Goal: Task Accomplishment & Management: Use online tool/utility

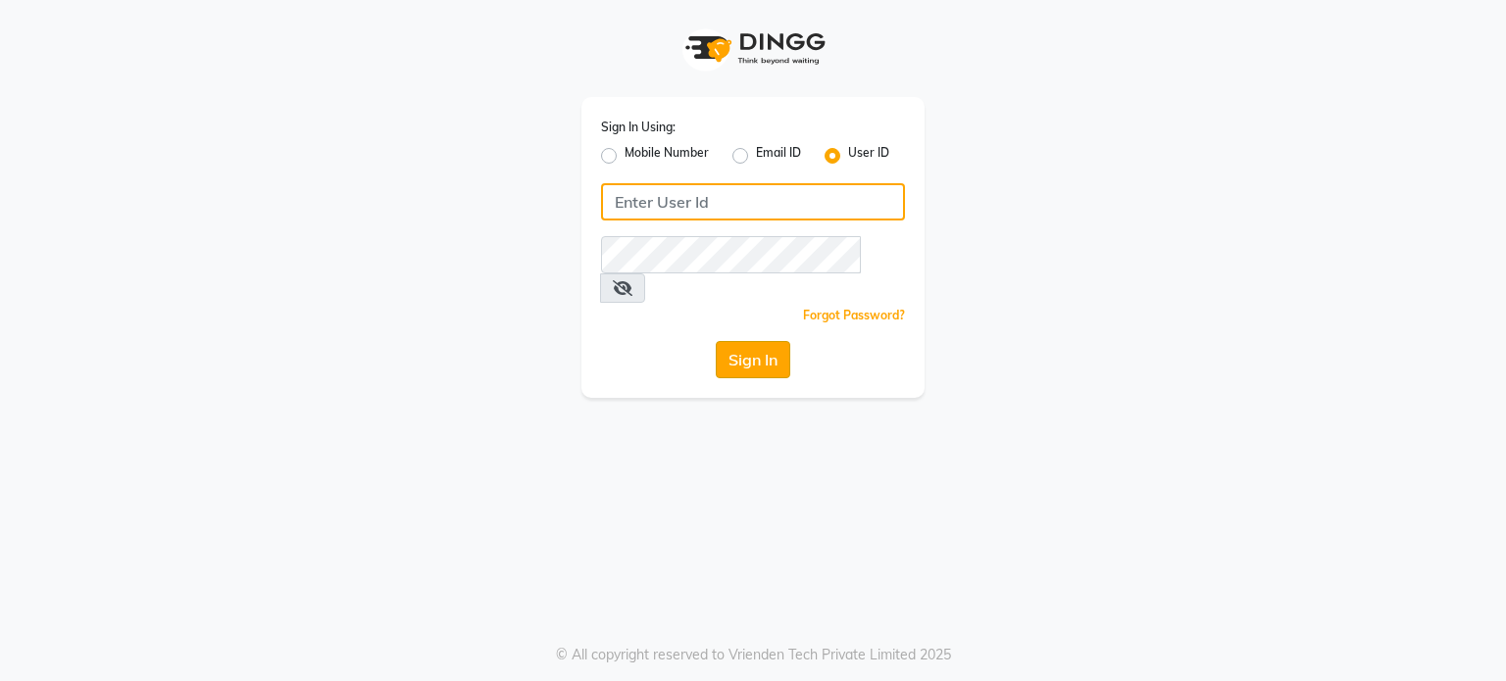
type input "divz"
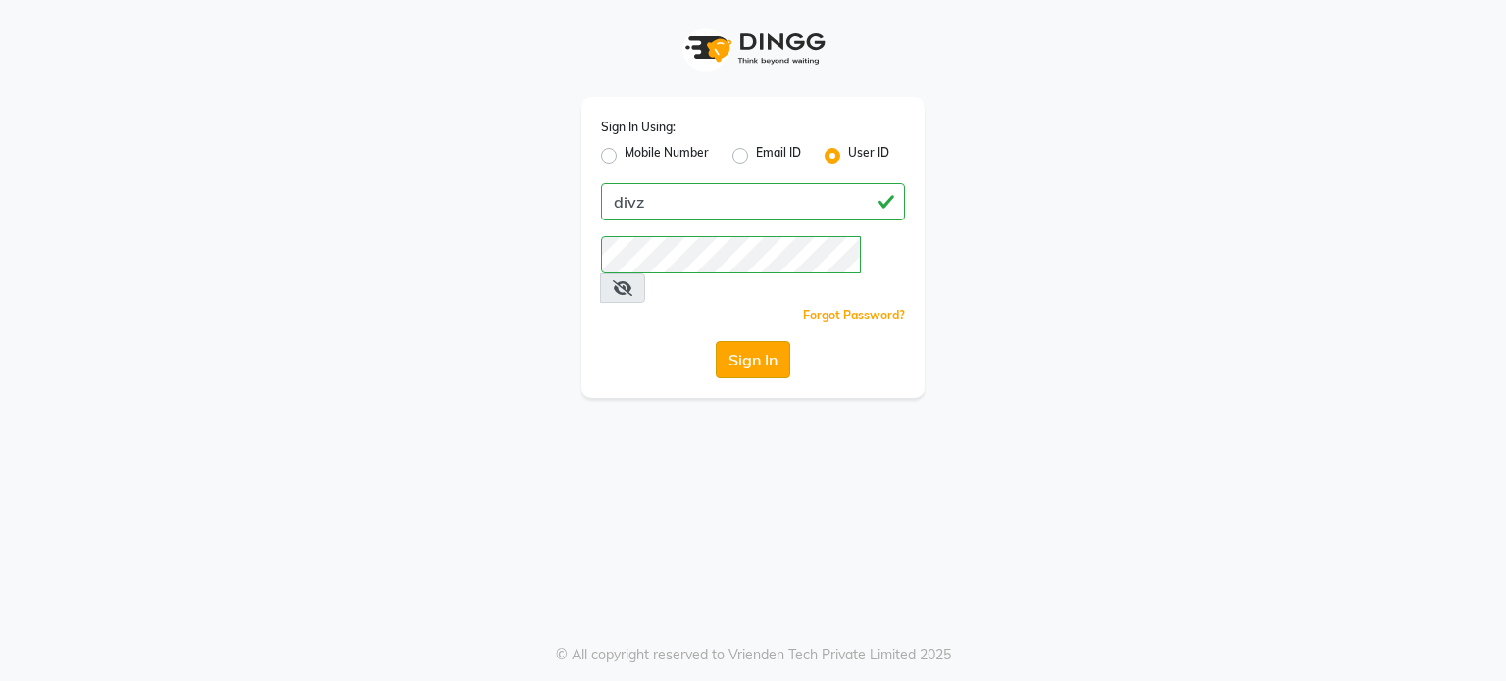
click at [749, 341] on button "Sign In" at bounding box center [753, 359] width 75 height 37
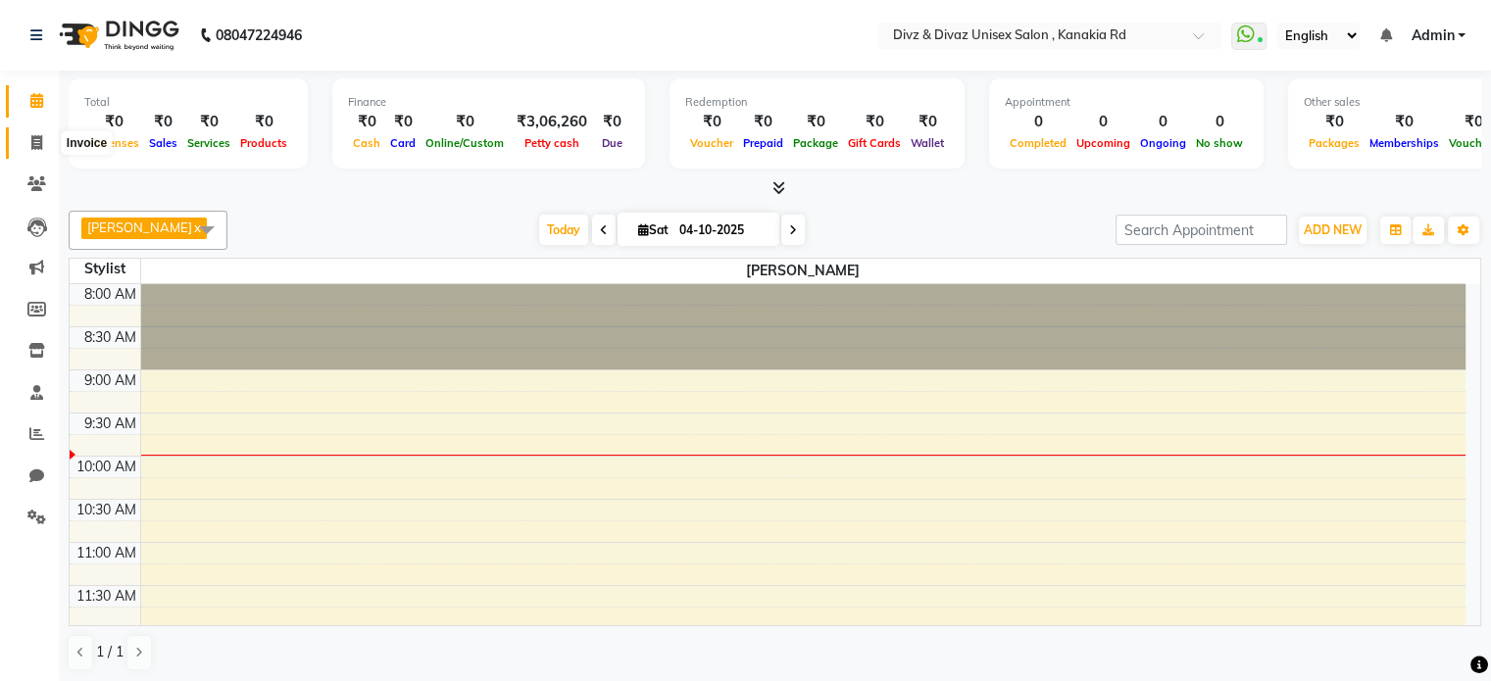
click at [31, 140] on icon at bounding box center [36, 142] width 11 height 15
select select "service"
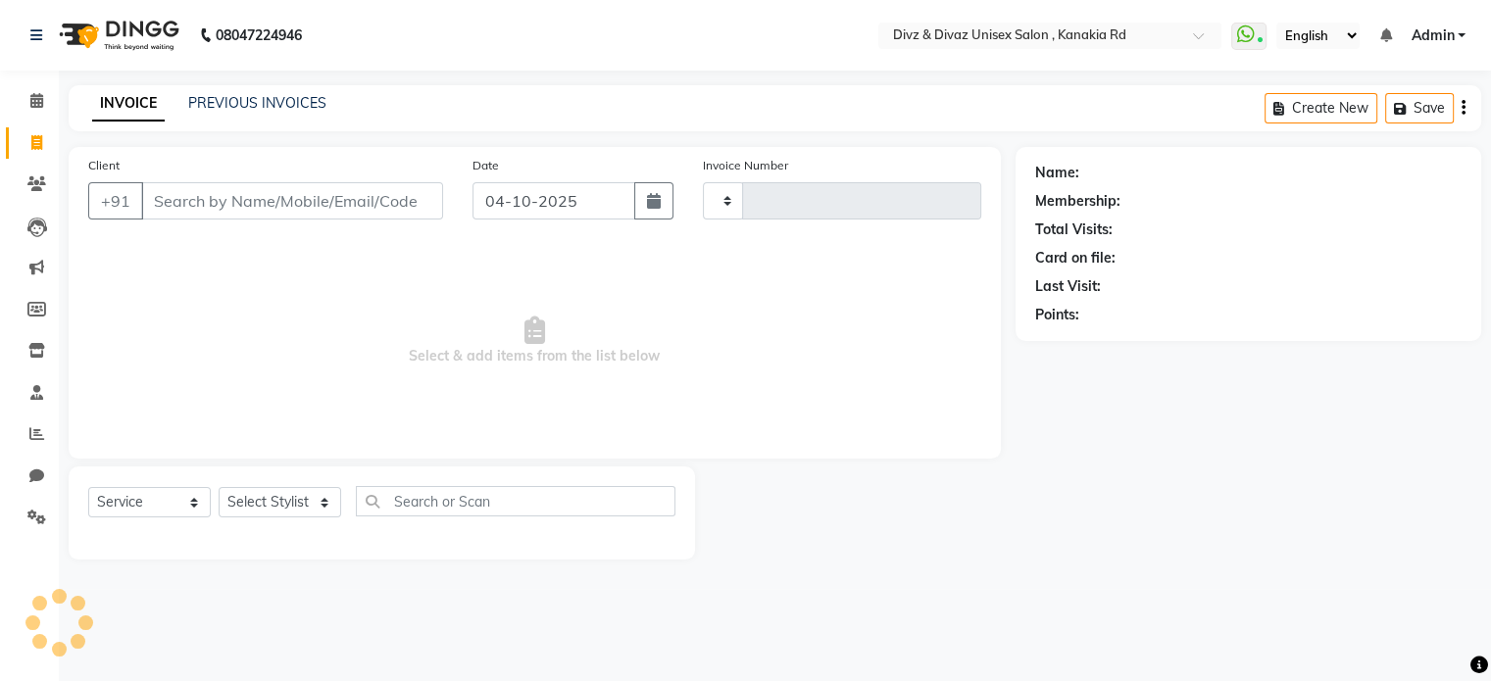
type input "3028"
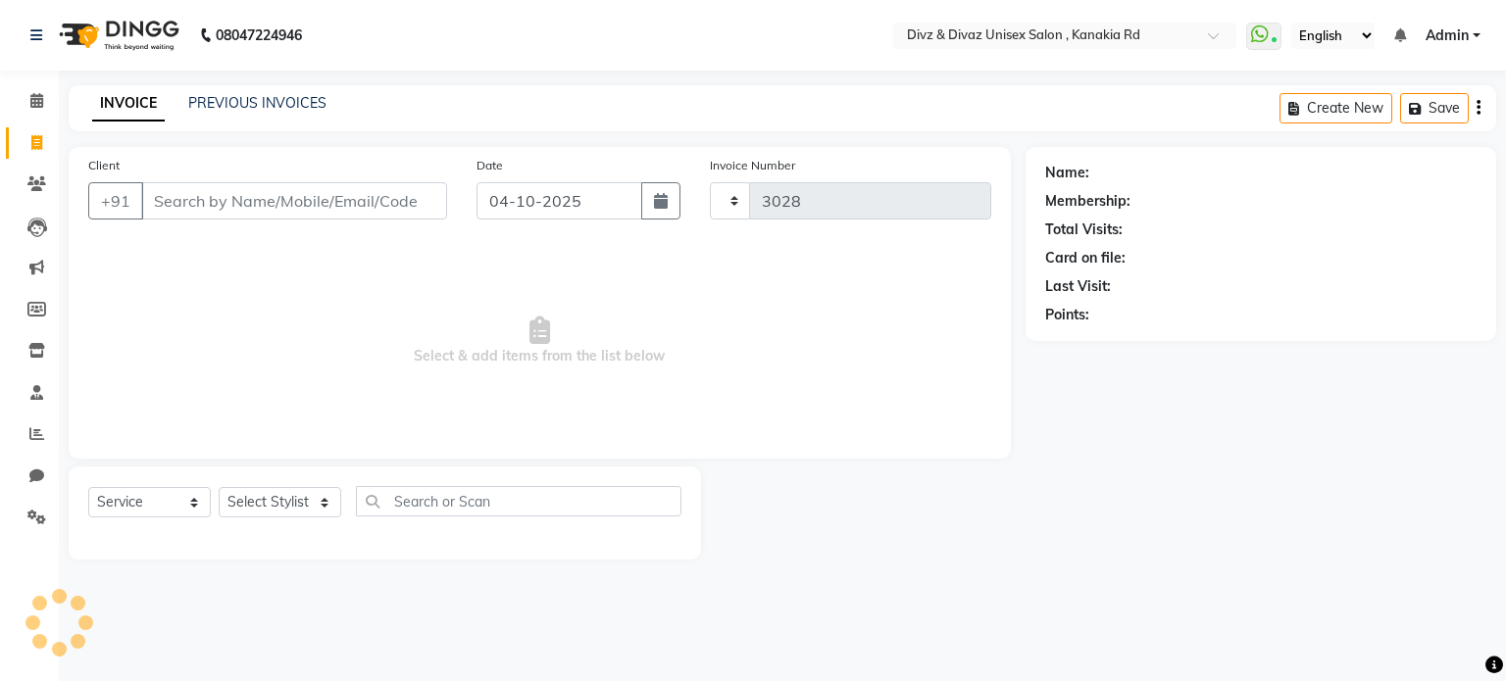
select select "7588"
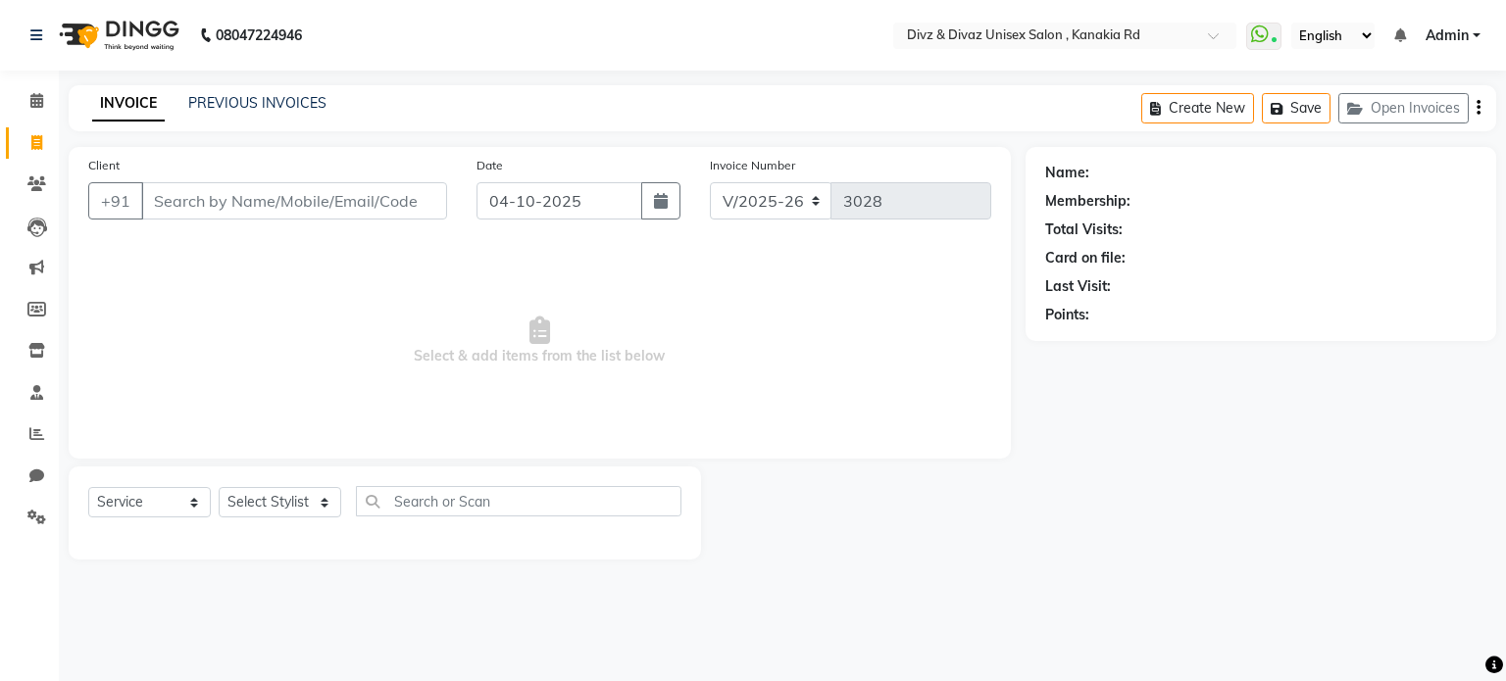
click at [218, 211] on input "Client" at bounding box center [294, 200] width 306 height 37
click at [239, 104] on link "PREVIOUS INVOICES" at bounding box center [257, 103] width 138 height 18
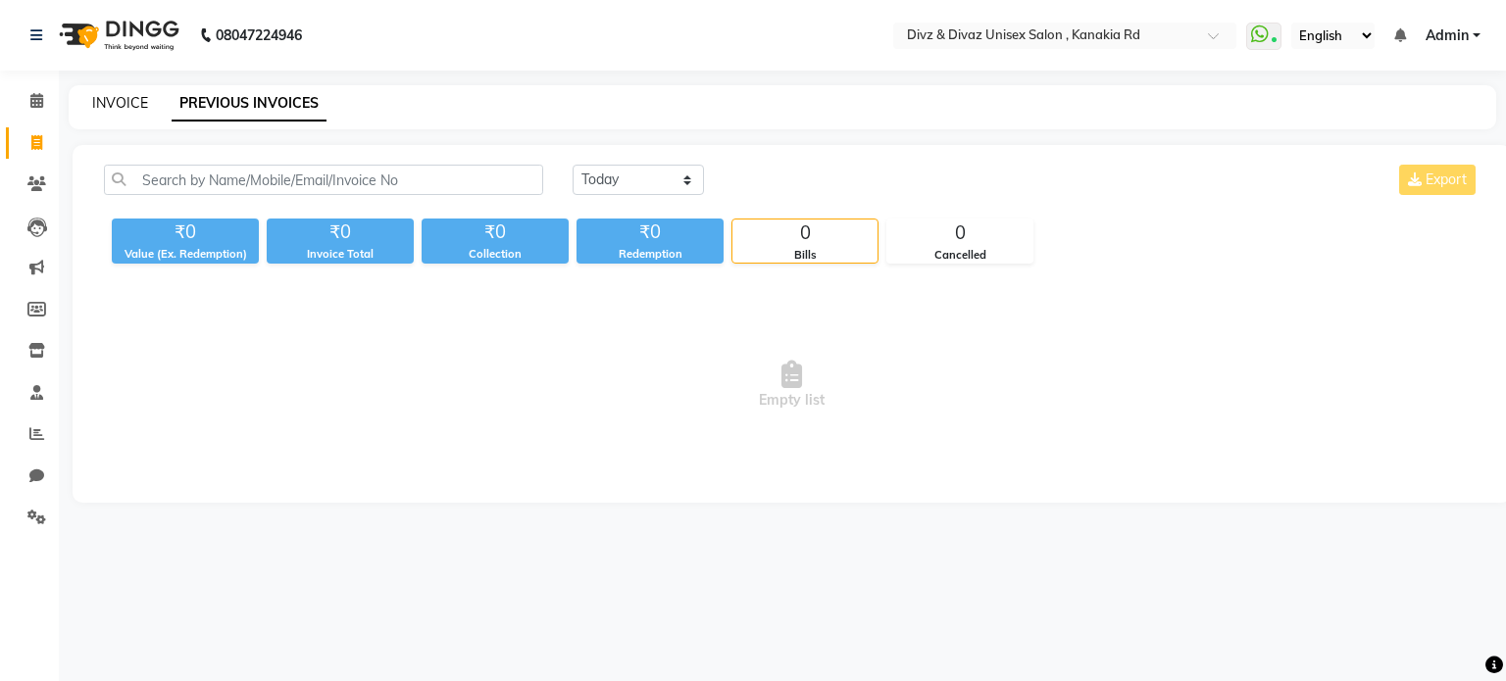
click at [145, 99] on link "INVOICE" at bounding box center [120, 103] width 56 height 18
select select "service"
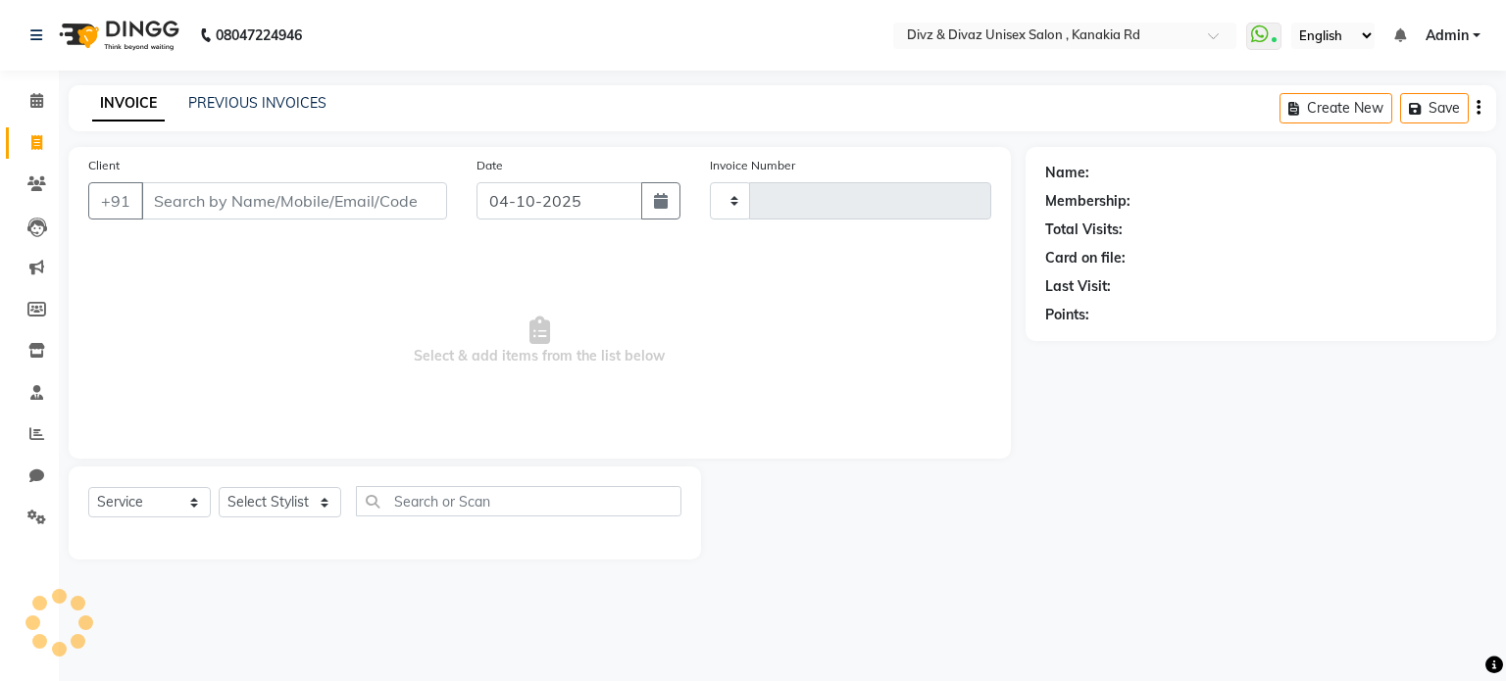
type input "3028"
select select "7588"
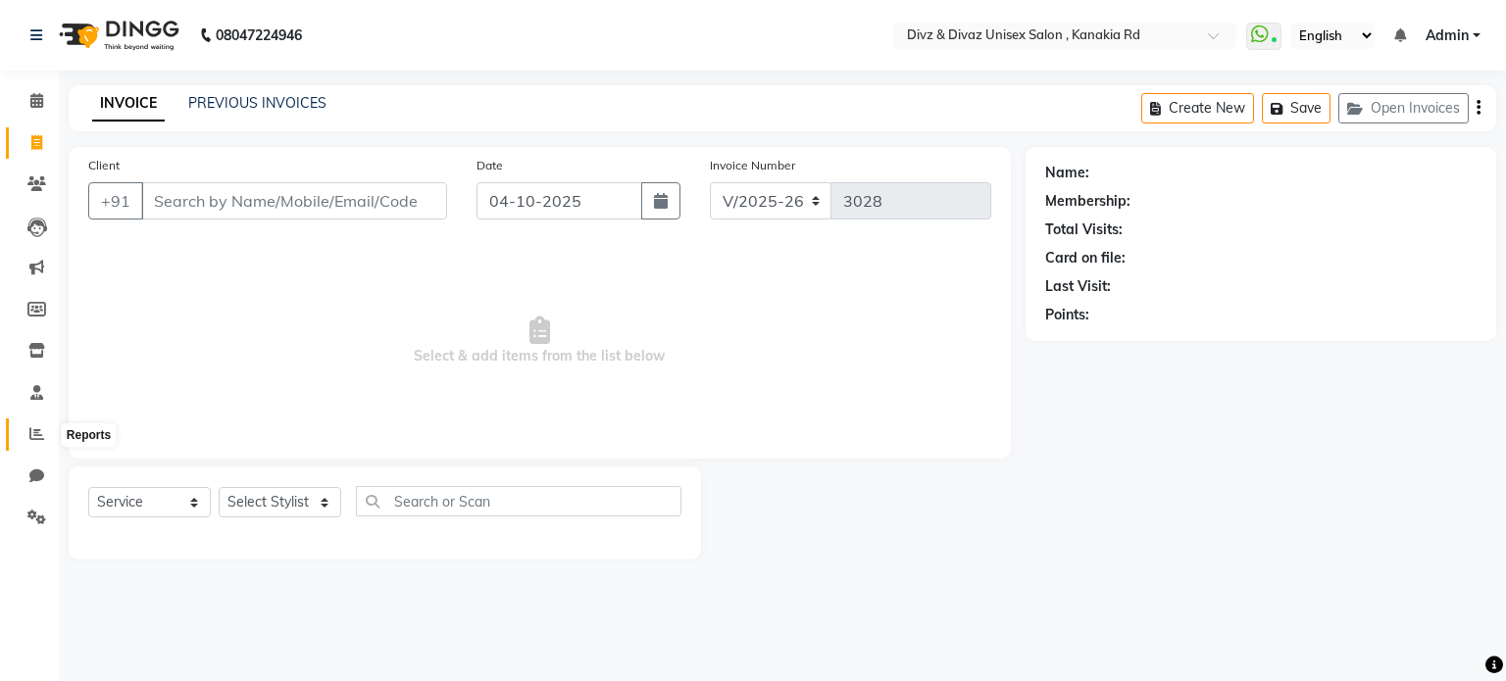
click at [36, 432] on icon at bounding box center [36, 433] width 15 height 15
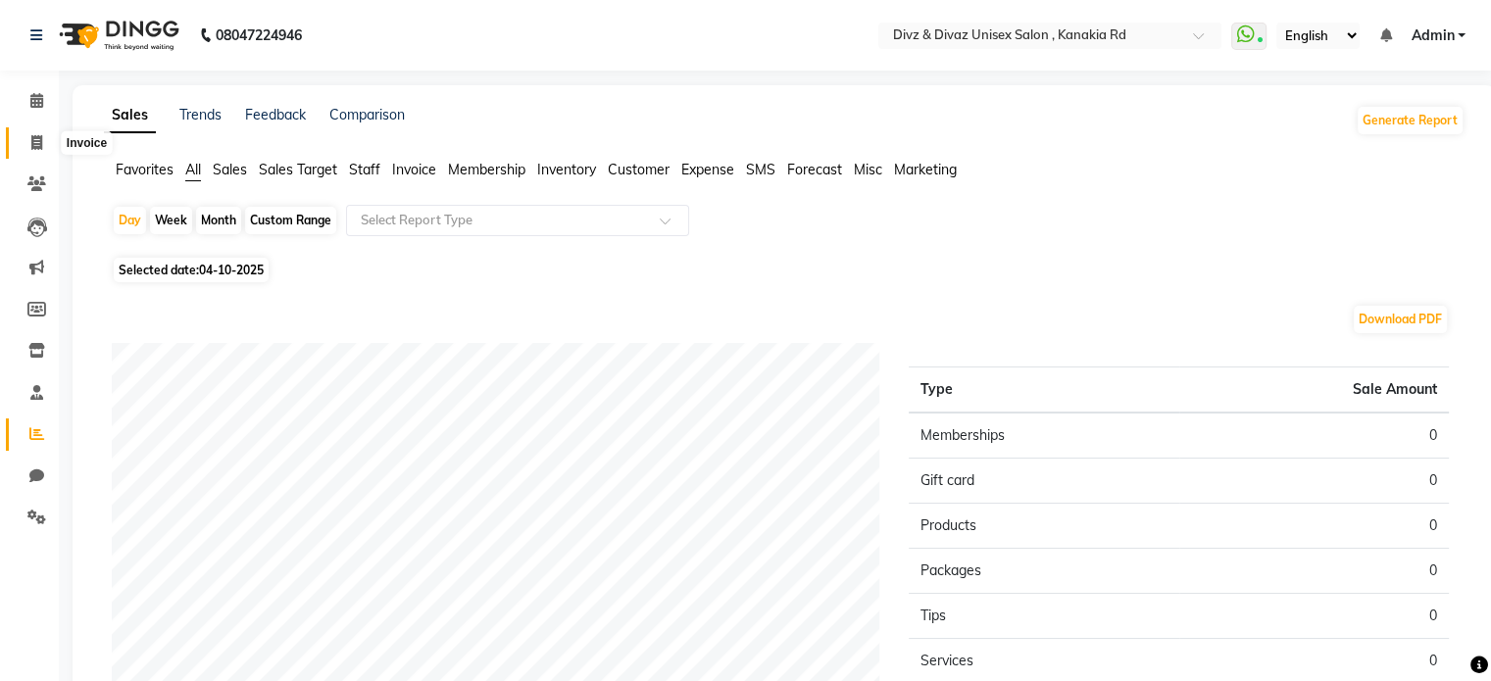
click at [29, 146] on span at bounding box center [37, 143] width 34 height 23
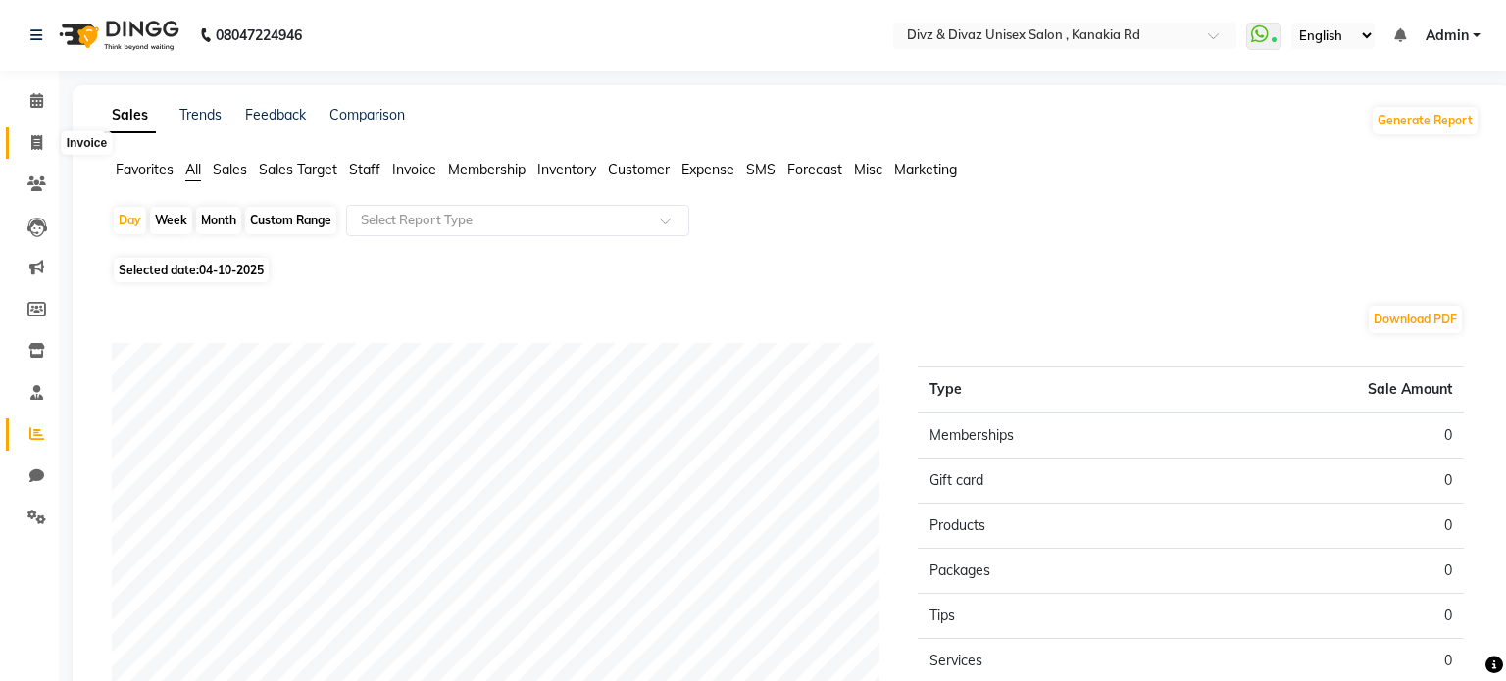
select select "service"
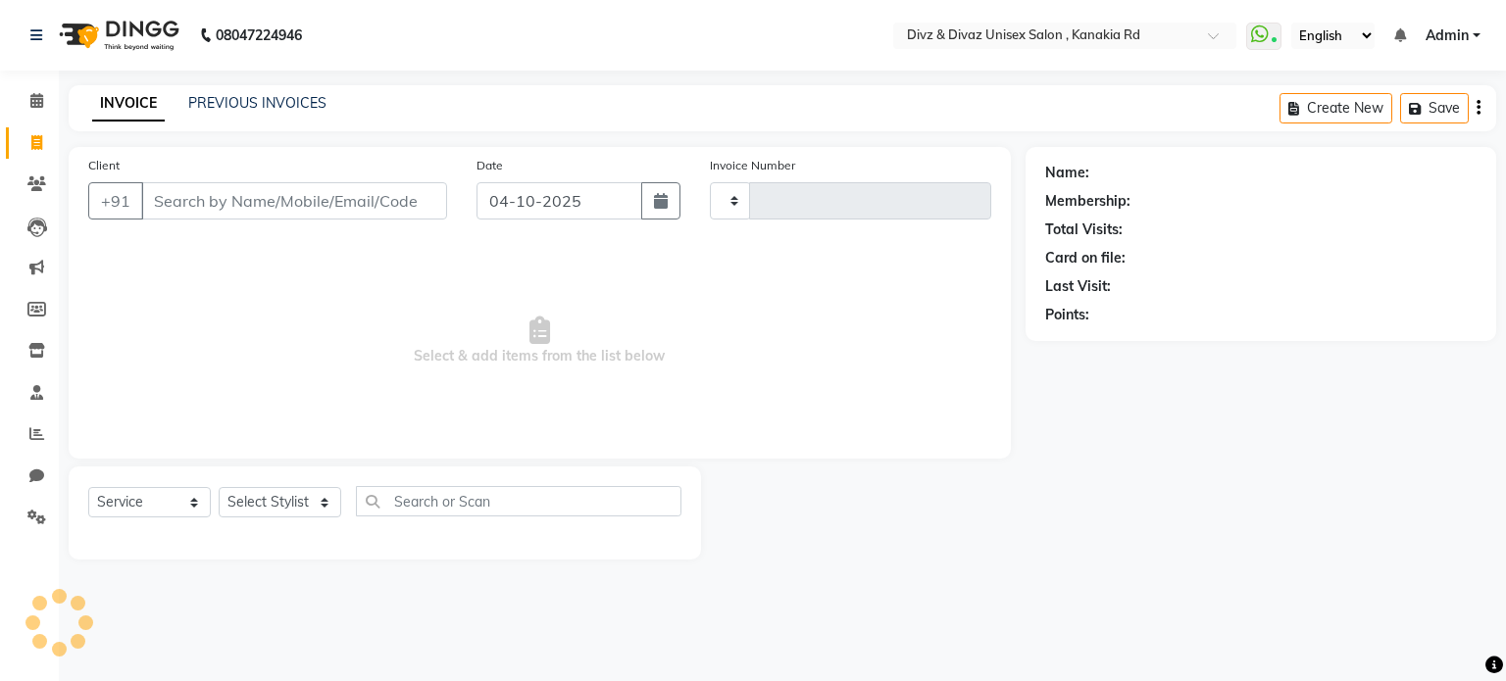
type input "3028"
select select "7588"
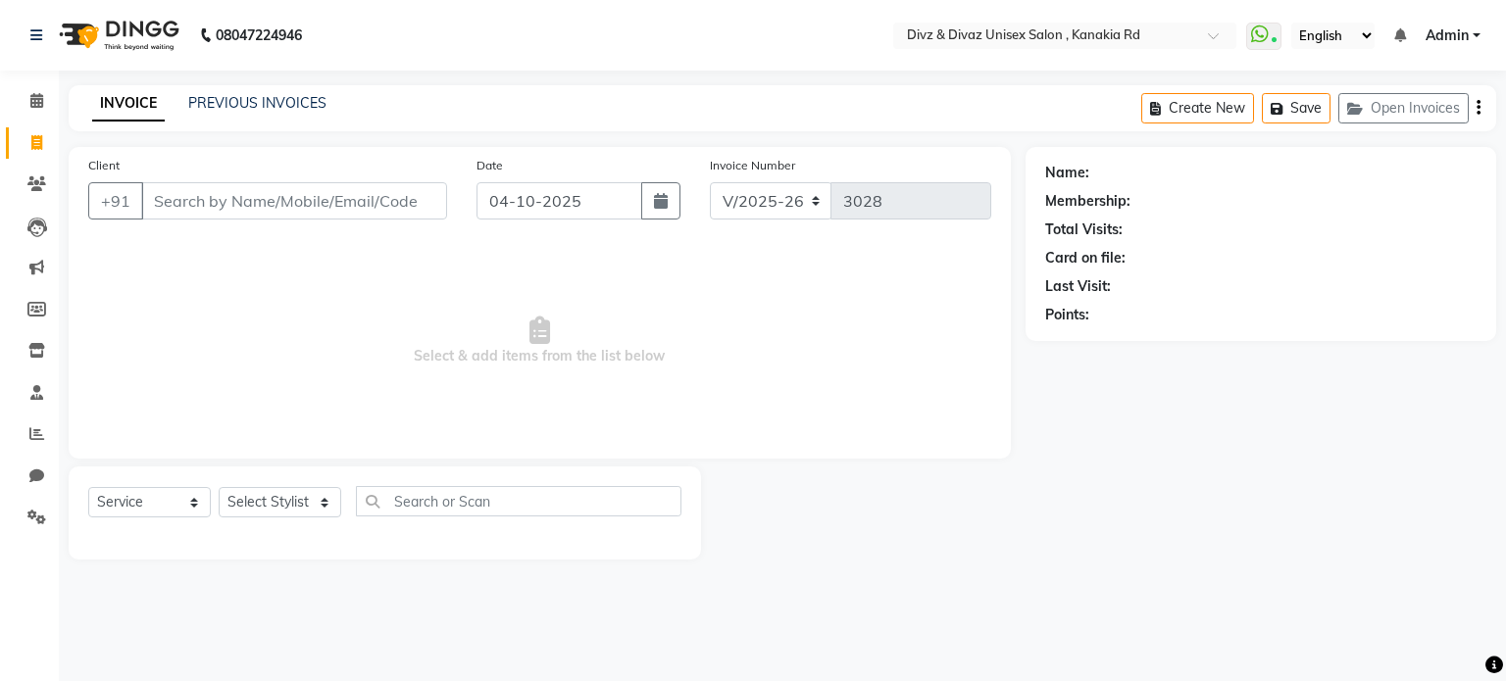
click at [224, 195] on input "Client" at bounding box center [294, 200] width 306 height 37
click at [303, 211] on input "Client" at bounding box center [294, 200] width 306 height 37
